Goal: Book appointment/travel/reservation

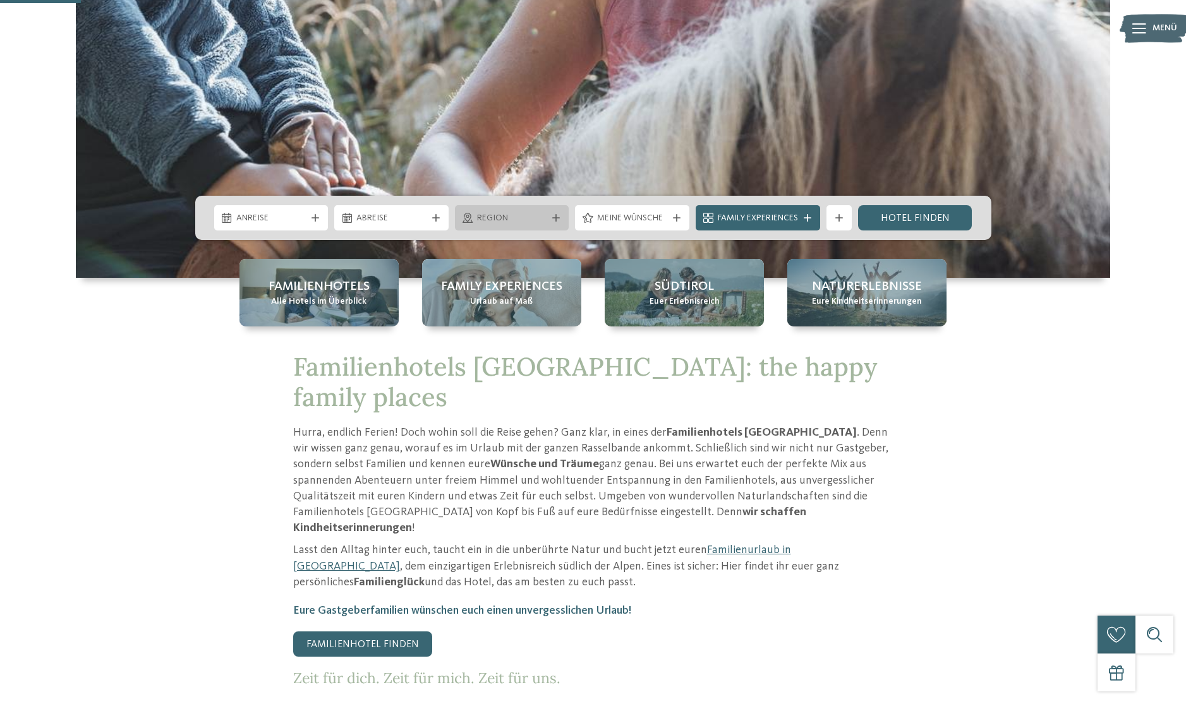
scroll to position [404, 0]
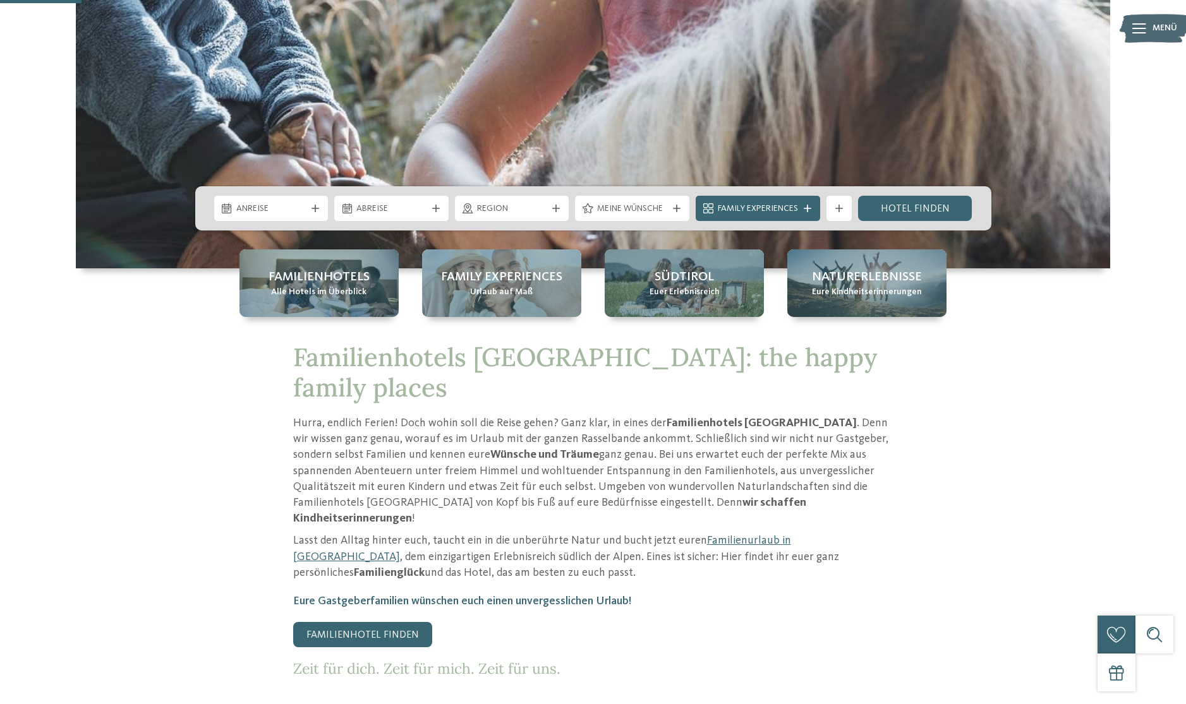
click at [490, 211] on span "Region" at bounding box center [512, 209] width 70 height 13
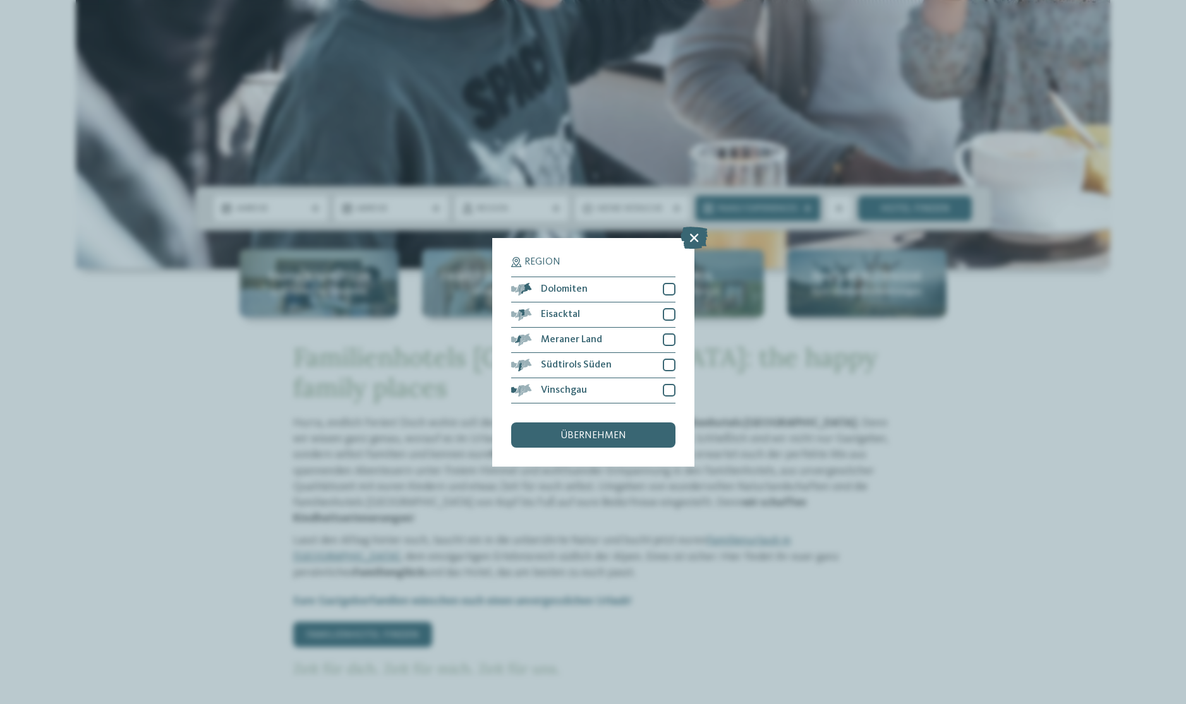
click at [289, 198] on div "Region Dolomiten" at bounding box center [593, 352] width 1186 height 704
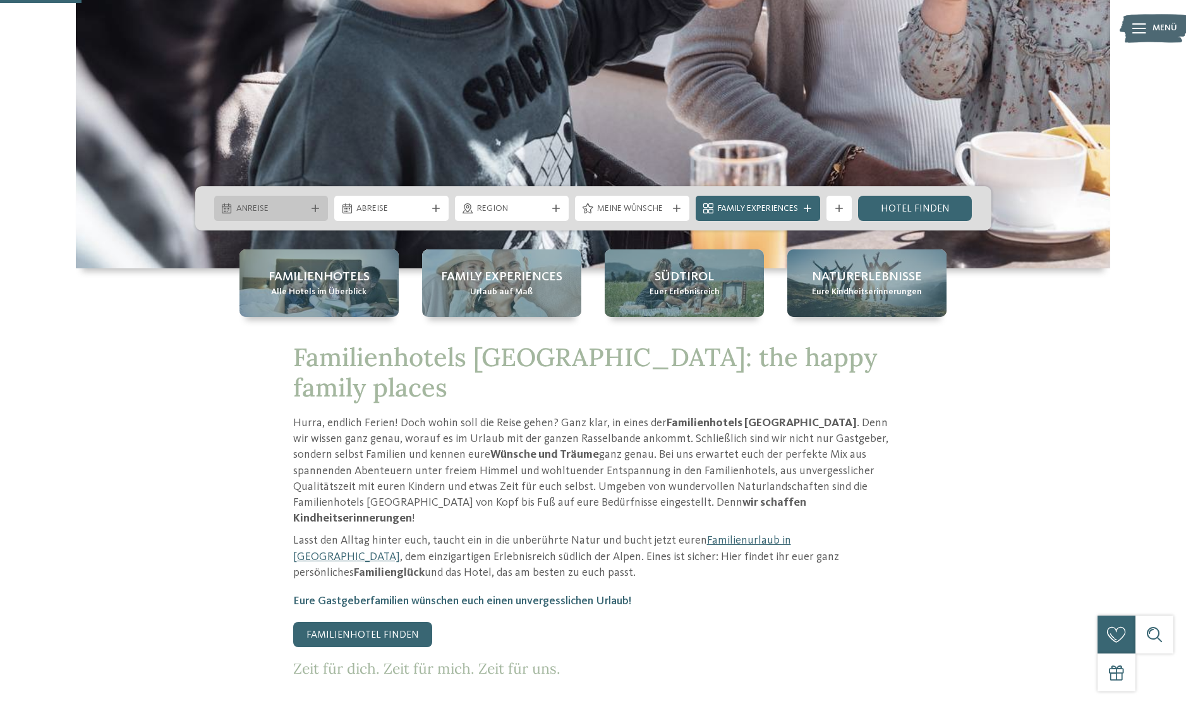
click at [305, 206] on span "Anreise" at bounding box center [271, 209] width 70 height 13
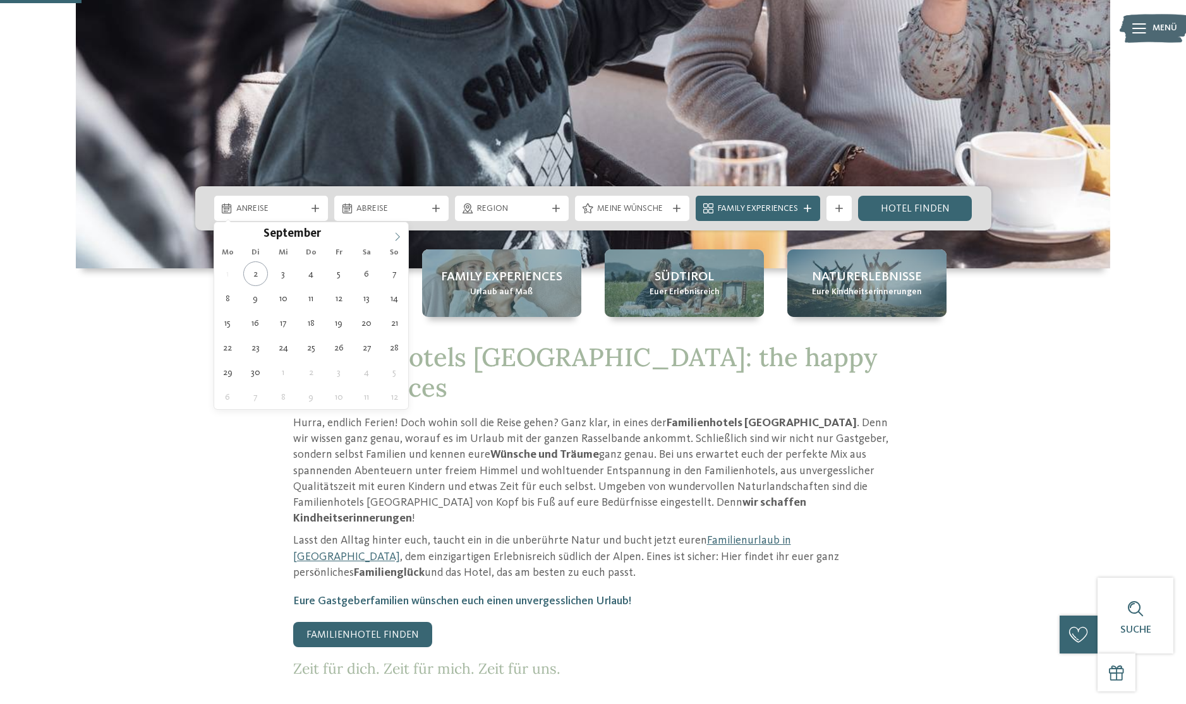
click at [394, 236] on icon at bounding box center [397, 236] width 9 height 9
click at [397, 232] on icon at bounding box center [397, 236] width 9 height 9
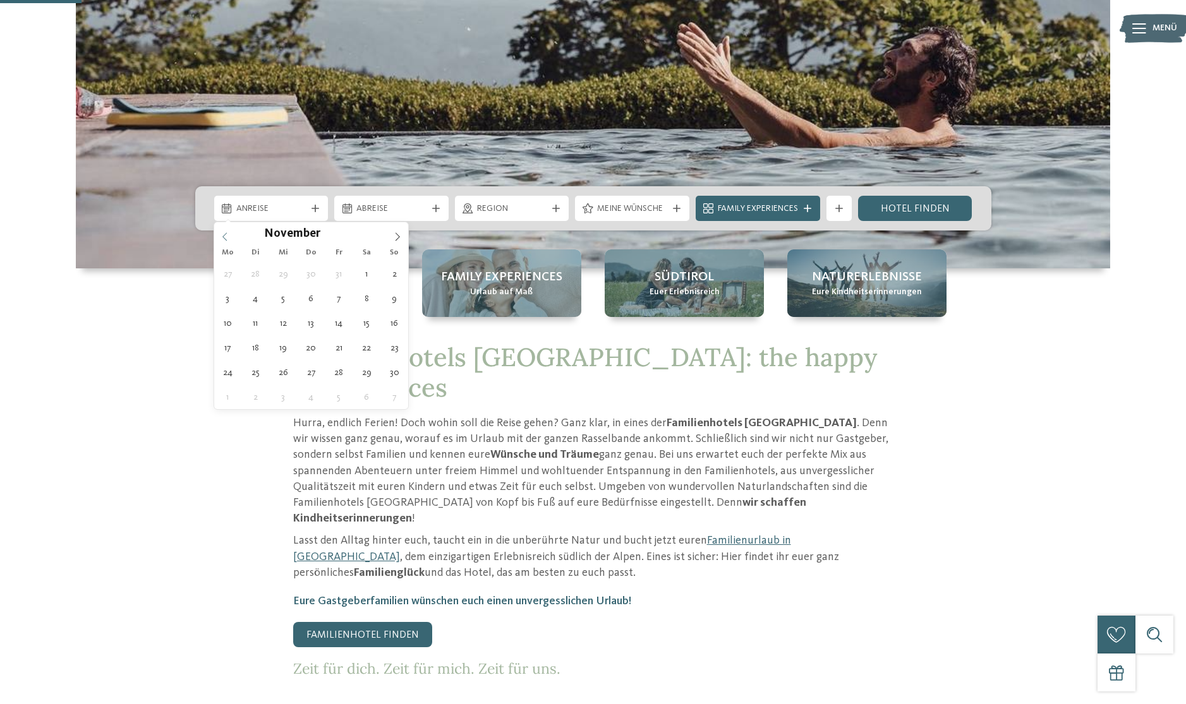
click at [227, 237] on icon at bounding box center [224, 236] width 9 height 9
type div "[DATE]"
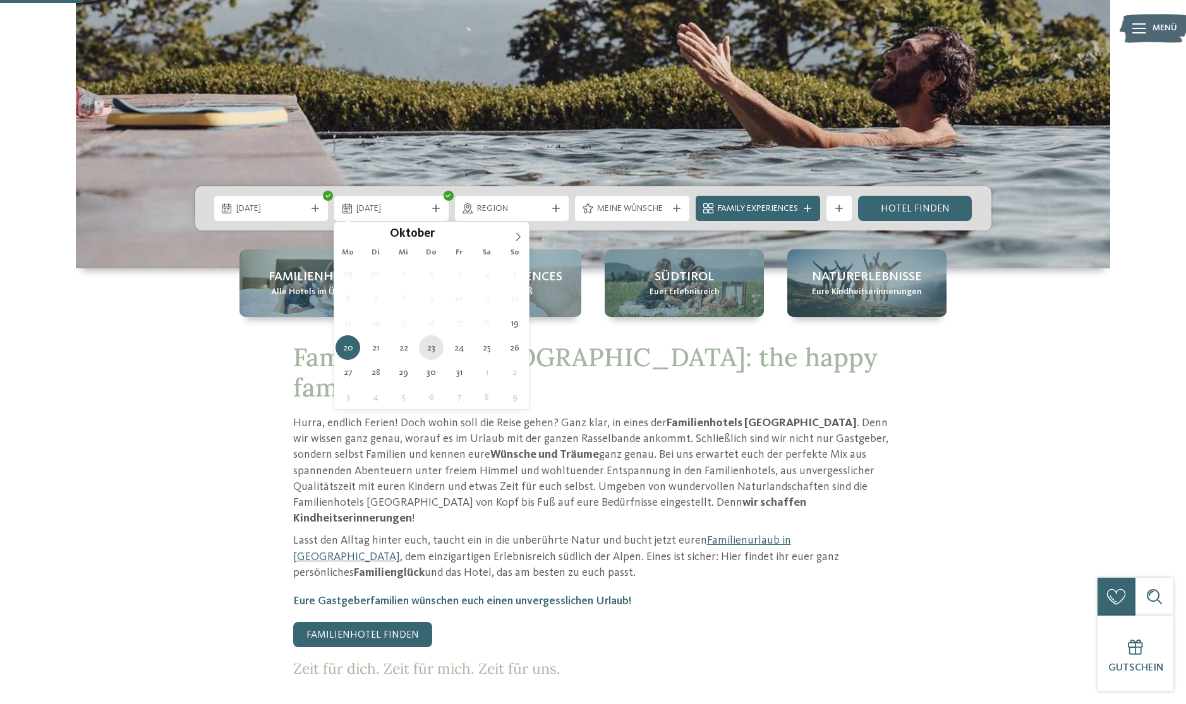
type div "[DATE]"
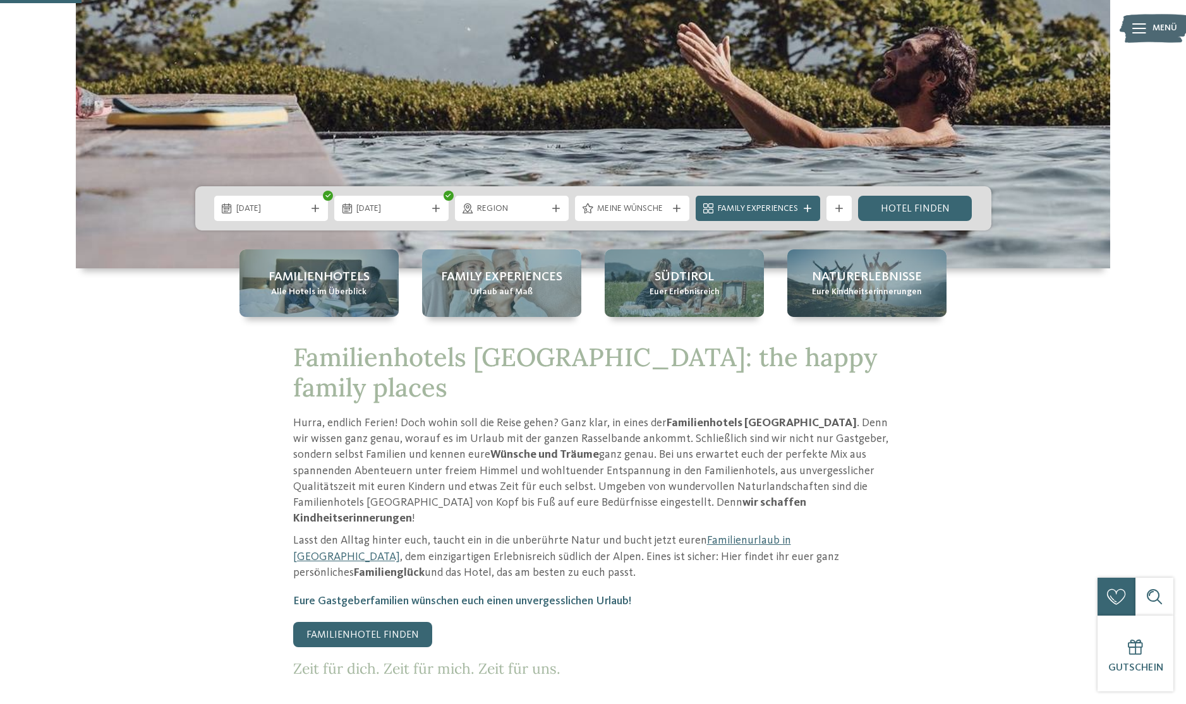
scroll to position [407, 0]
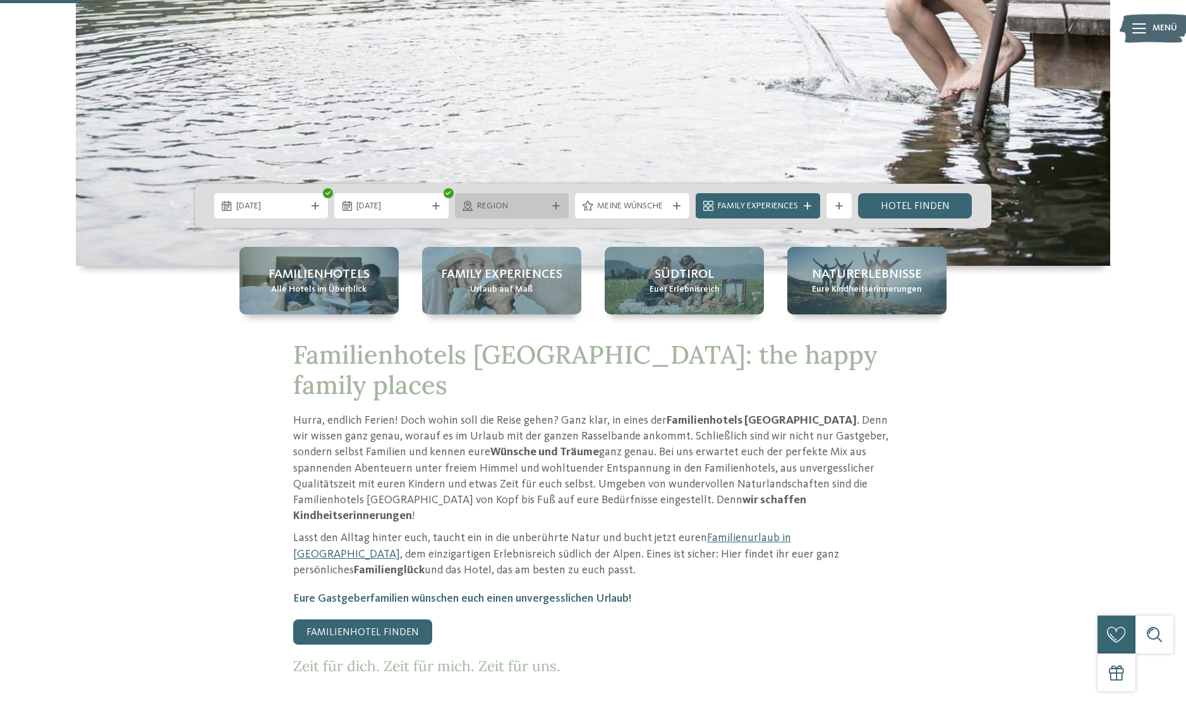
click at [539, 203] on span "Region" at bounding box center [512, 206] width 70 height 13
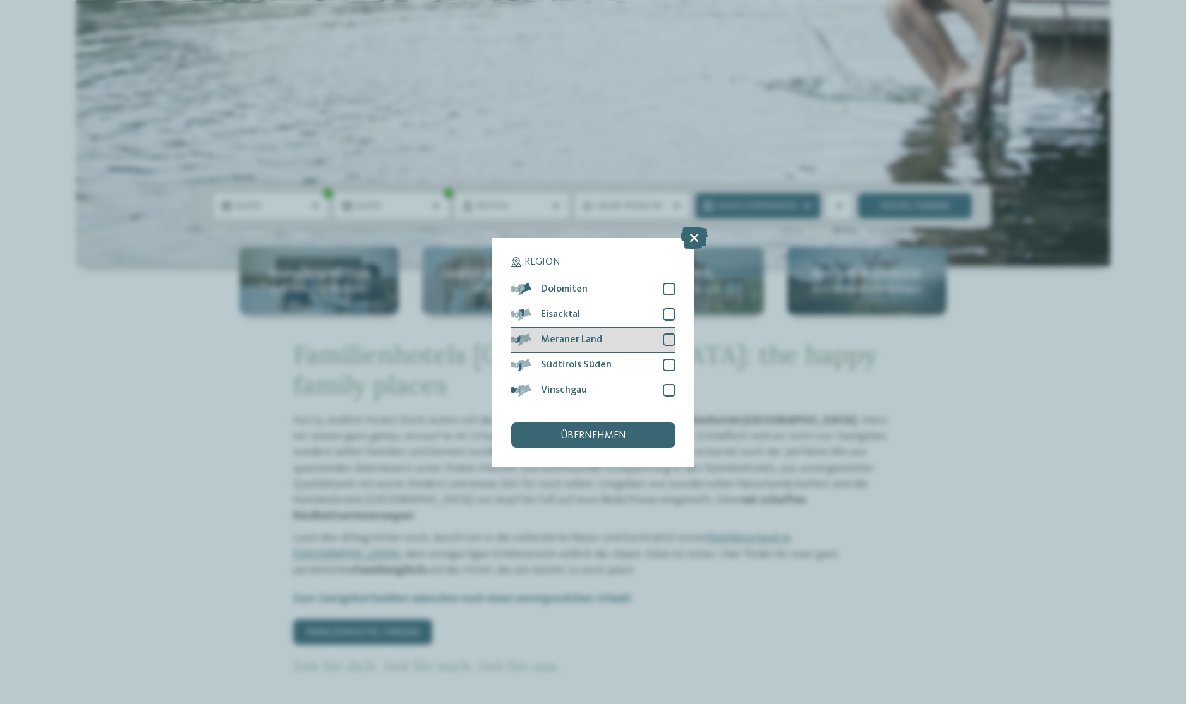
click at [668, 343] on div at bounding box center [669, 340] width 13 height 13
click at [668, 359] on div at bounding box center [669, 365] width 13 height 13
click at [666, 426] on div "übernehmen" at bounding box center [593, 435] width 164 height 25
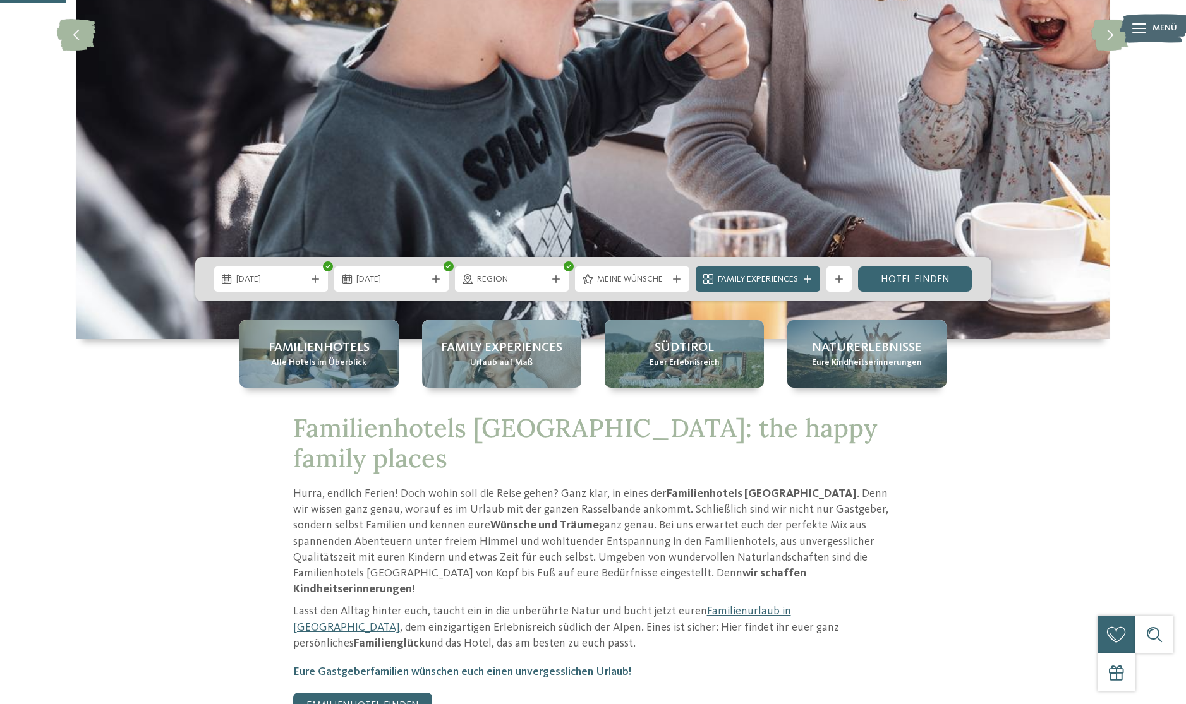
scroll to position [346, 0]
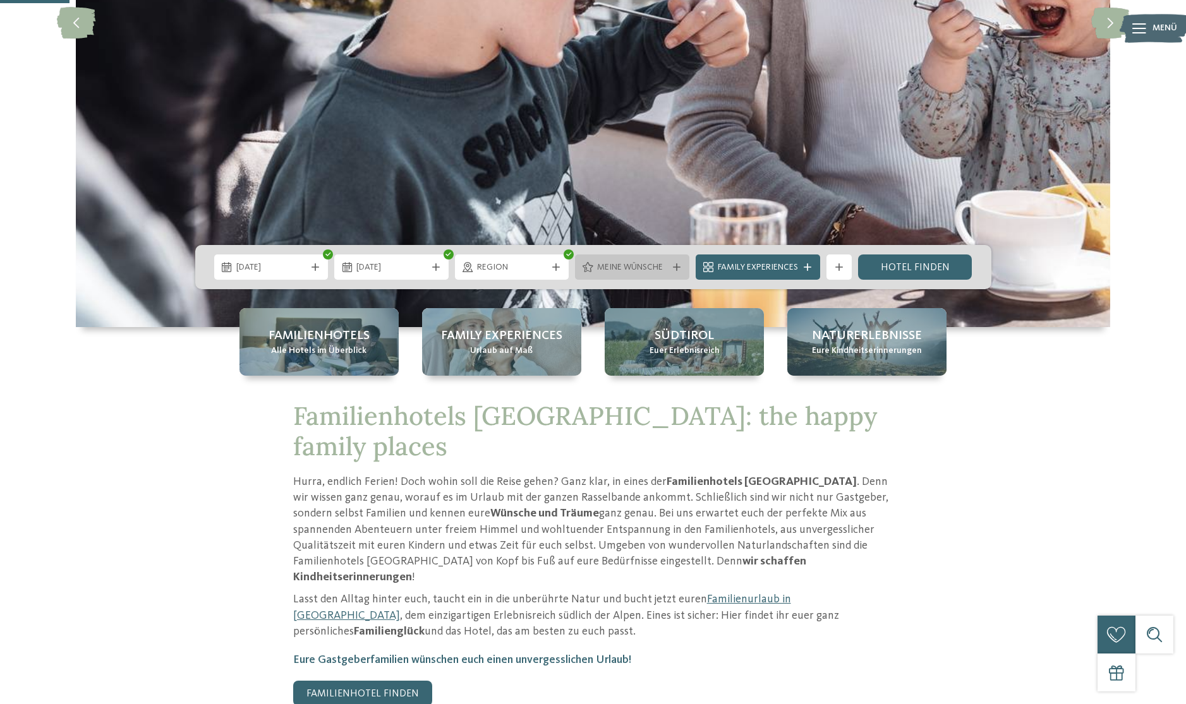
click at [630, 273] on span "Meine Wünsche" at bounding box center [632, 268] width 70 height 13
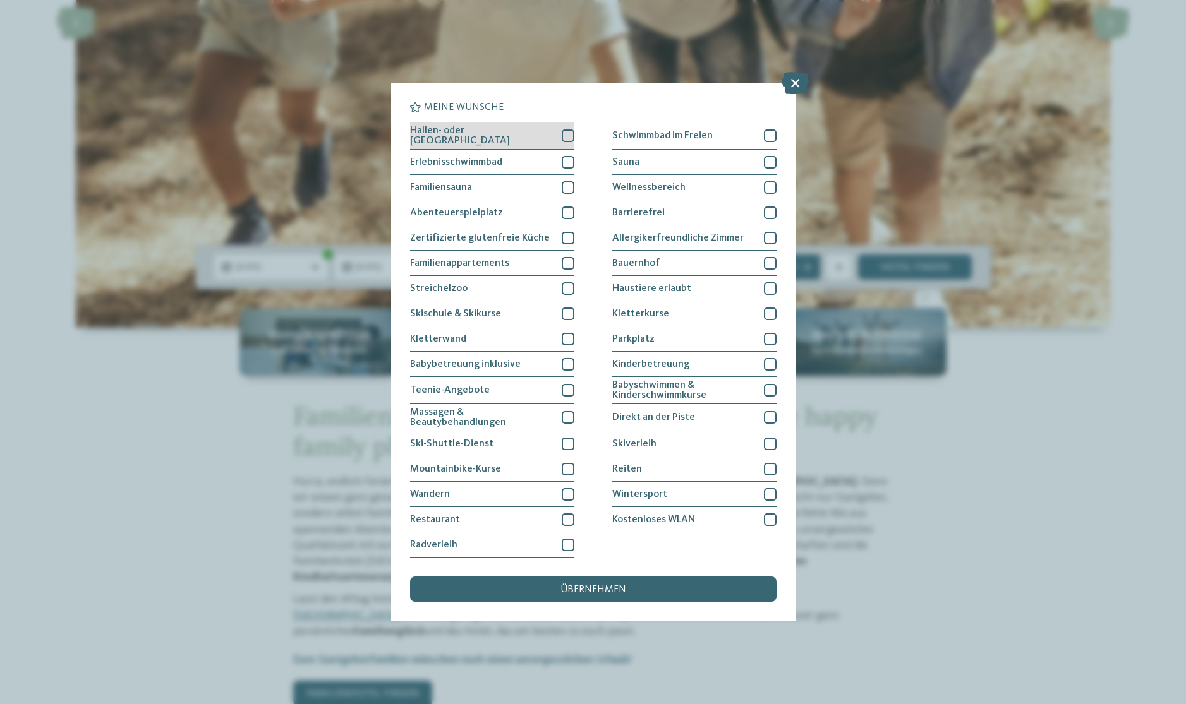
click at [567, 136] on div at bounding box center [568, 136] width 13 height 13
click at [701, 591] on div "übernehmen" at bounding box center [593, 589] width 366 height 25
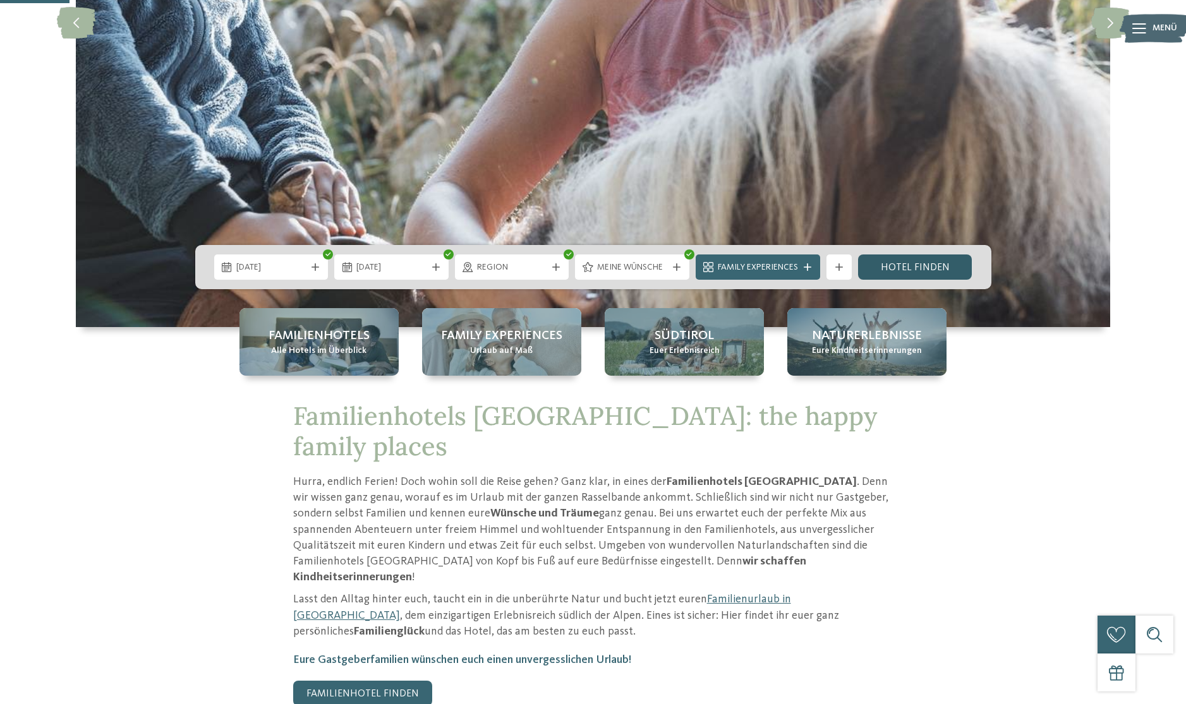
click at [891, 273] on link "Hotel finden" at bounding box center [915, 267] width 114 height 25
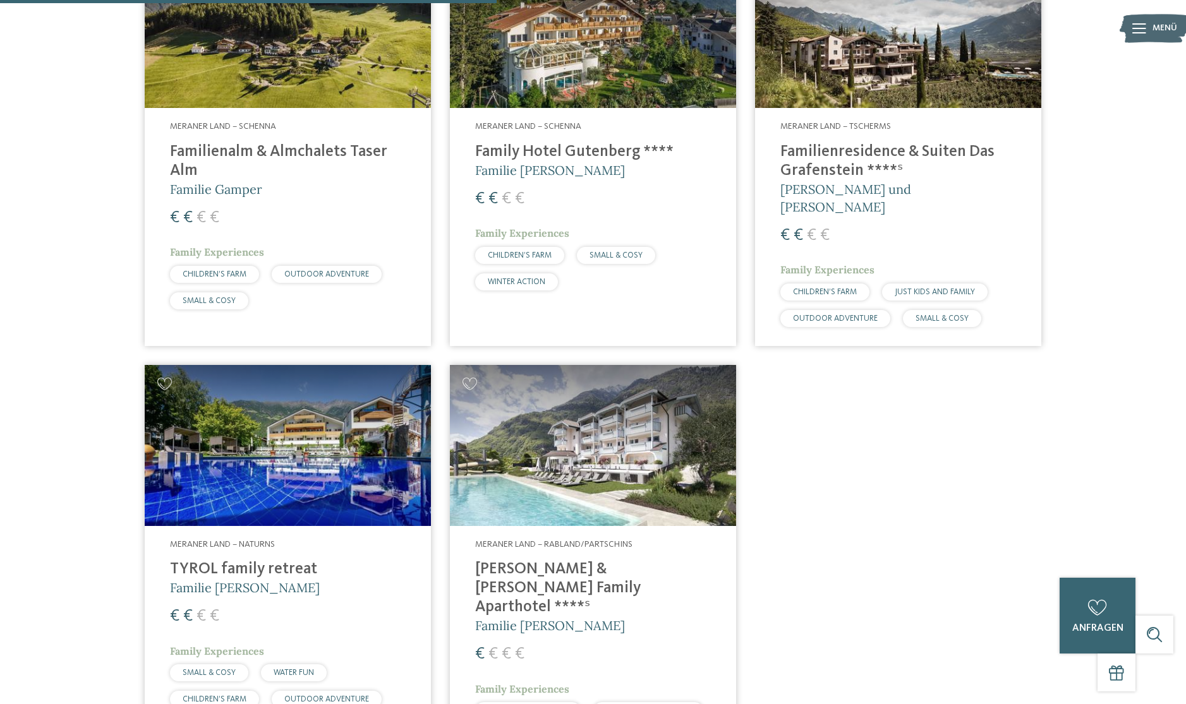
scroll to position [551, 0]
